Goal: Find contact information: Find contact information

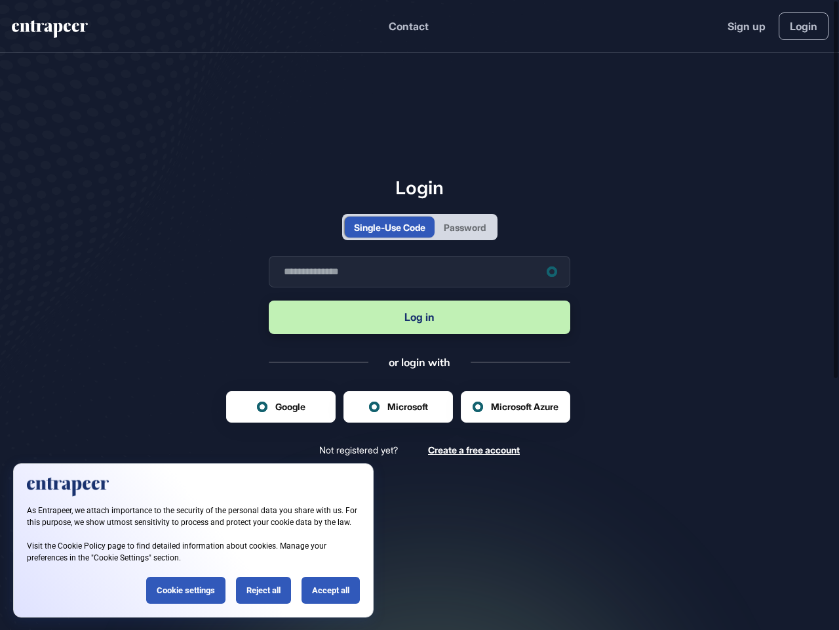
click at [420, 315] on button "Log in" at bounding box center [420, 316] width 302 height 33
click at [408, 26] on button "Contact" at bounding box center [409, 26] width 40 height 17
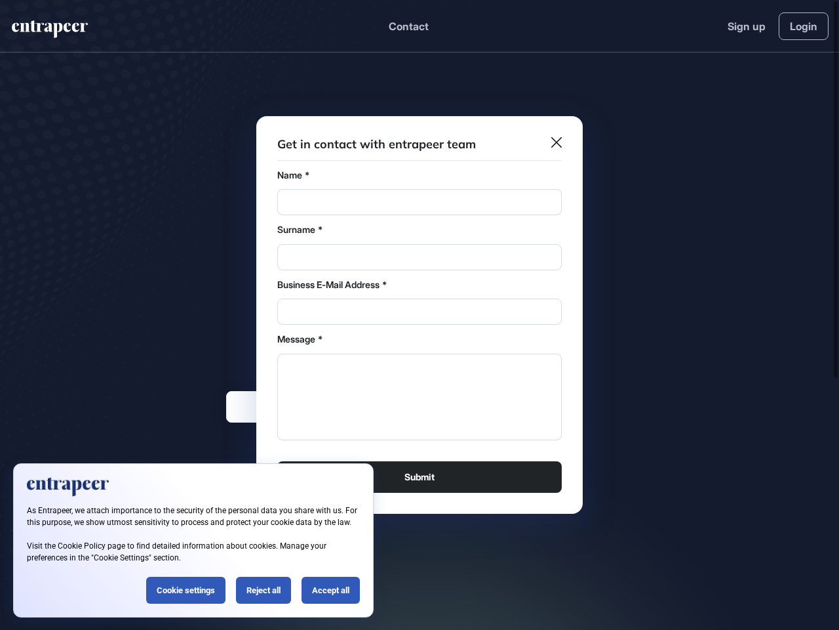
click at [420, 341] on div "Message *" at bounding box center [419, 339] width 285 height 13
click at [388, 227] on div "Surname *" at bounding box center [419, 229] width 285 height 13
click at [466, 227] on div "Surname *" at bounding box center [419, 229] width 285 height 13
click at [398, 407] on textarea "Message" at bounding box center [419, 397] width 285 height 87
click at [516, 407] on textarea "Message" at bounding box center [419, 397] width 285 height 87
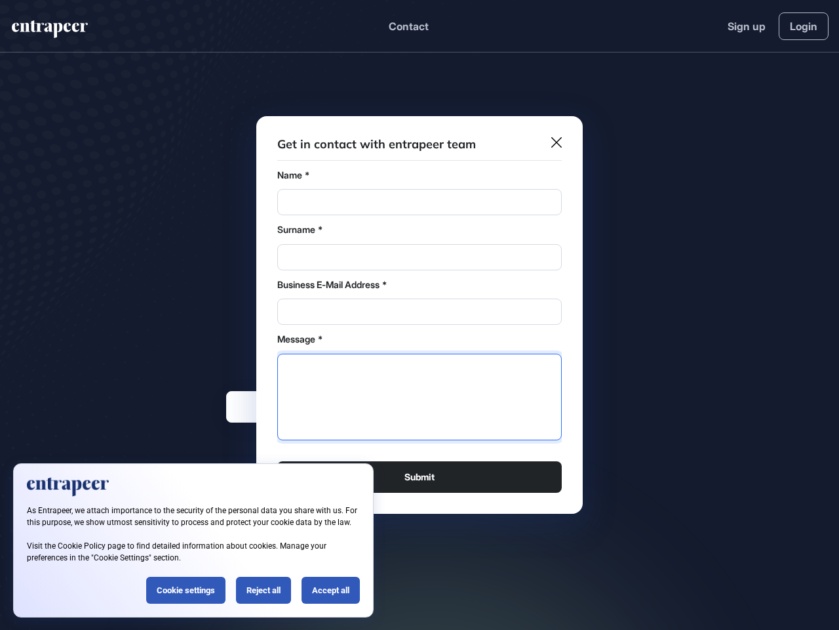
click at [836, 315] on div at bounding box center [419, 315] width 839 height 630
